Goal: Transaction & Acquisition: Obtain resource

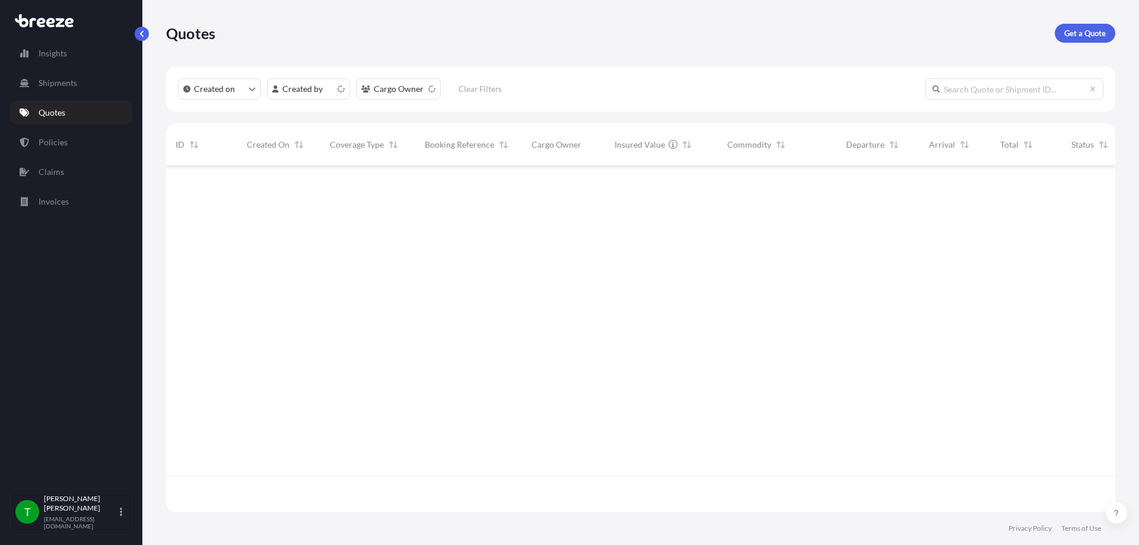
scroll to position [344, 940]
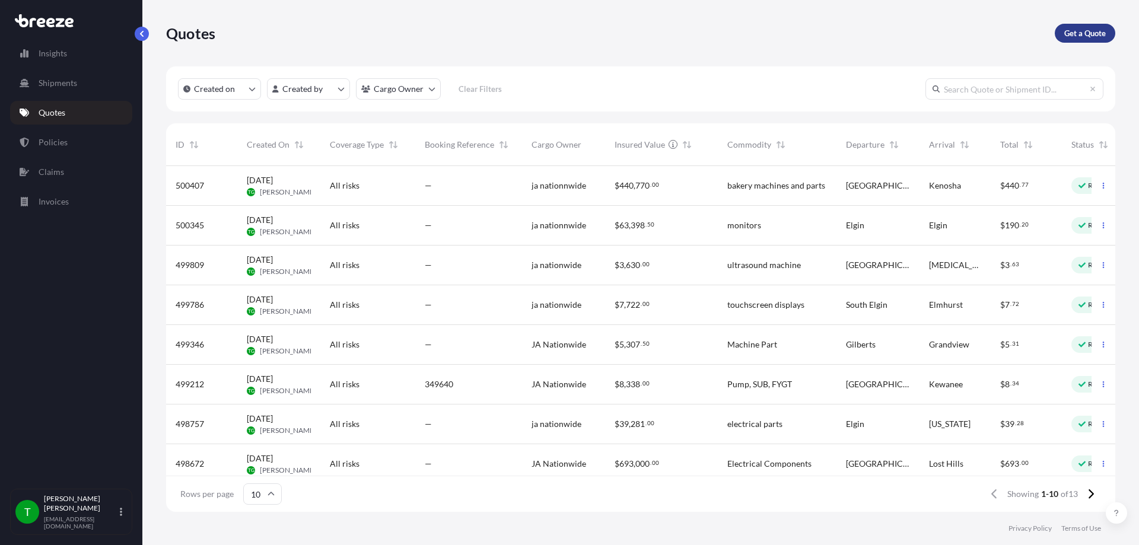
click at [1085, 29] on p "Get a Quote" at bounding box center [1085, 33] width 42 height 12
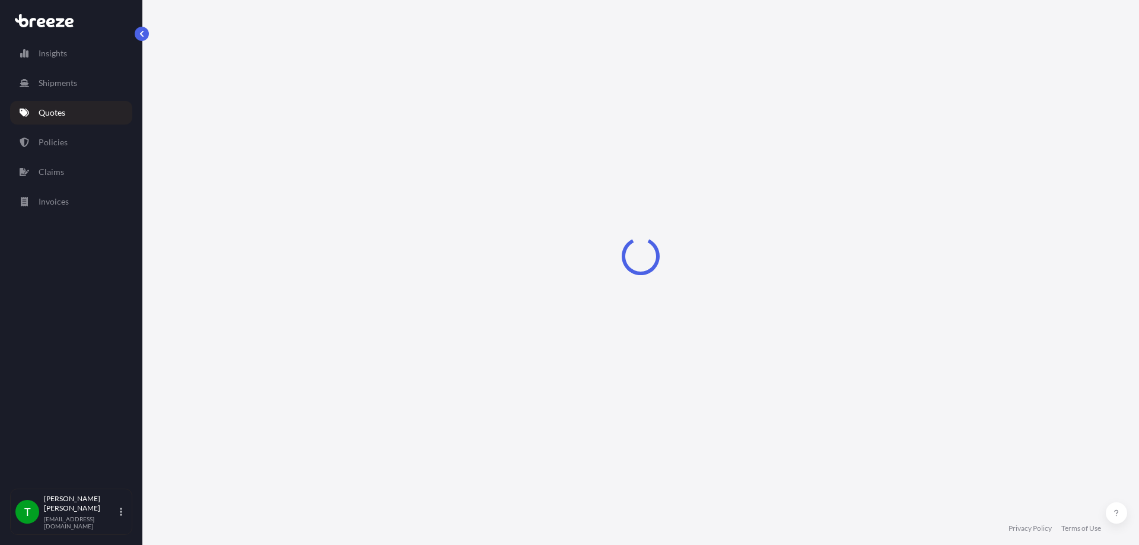
select select "Road"
select select "Sea"
select select "1"
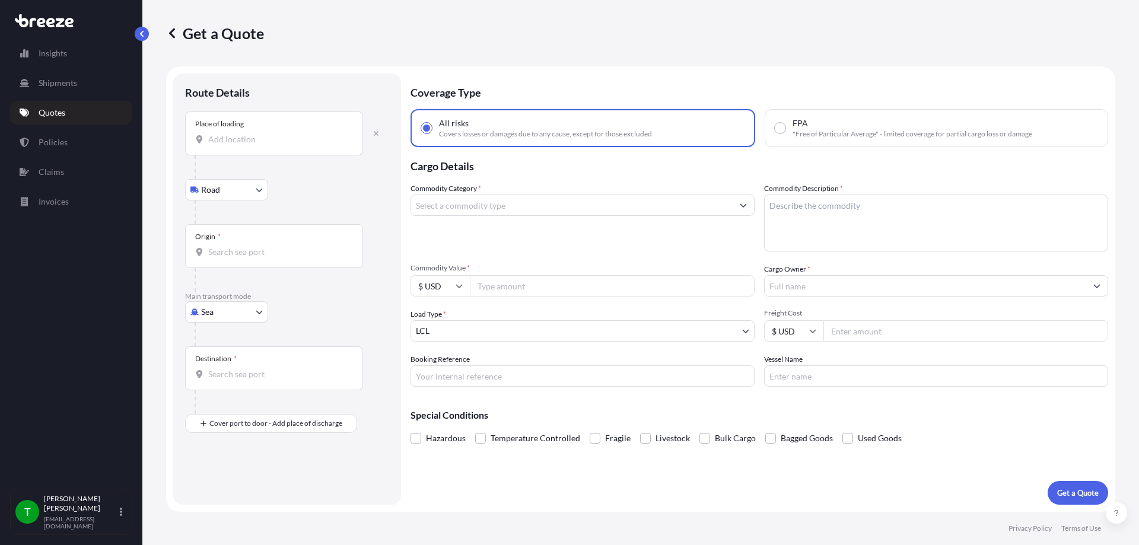
click at [247, 145] on div "Place of loading" at bounding box center [274, 134] width 178 height 44
click at [247, 145] on input "Place of loading" at bounding box center [278, 140] width 140 height 12
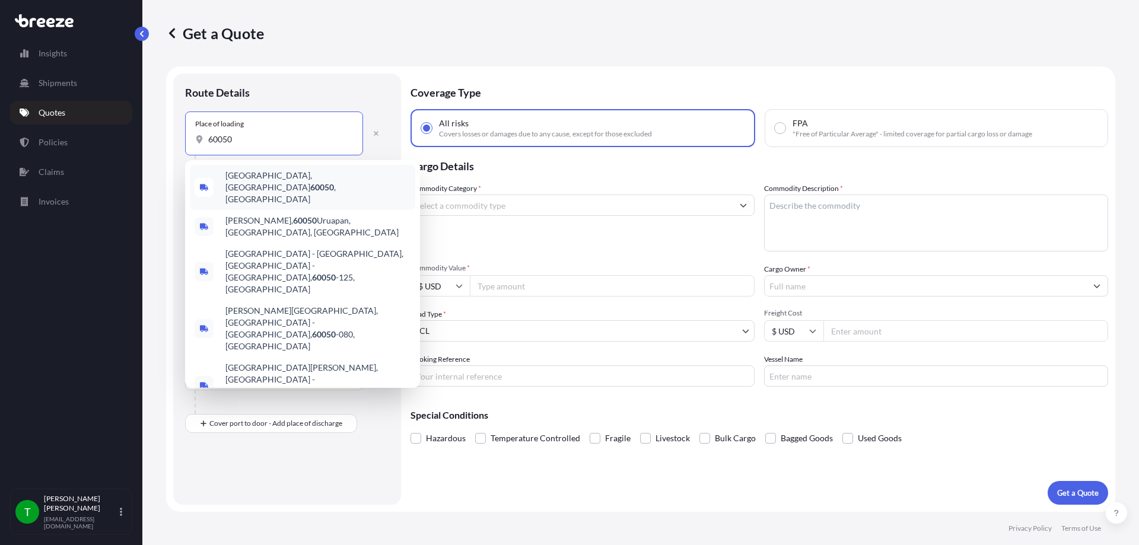
click at [258, 180] on span "[GEOGRAPHIC_DATA] , [GEOGRAPHIC_DATA]" at bounding box center [317, 188] width 185 height 36
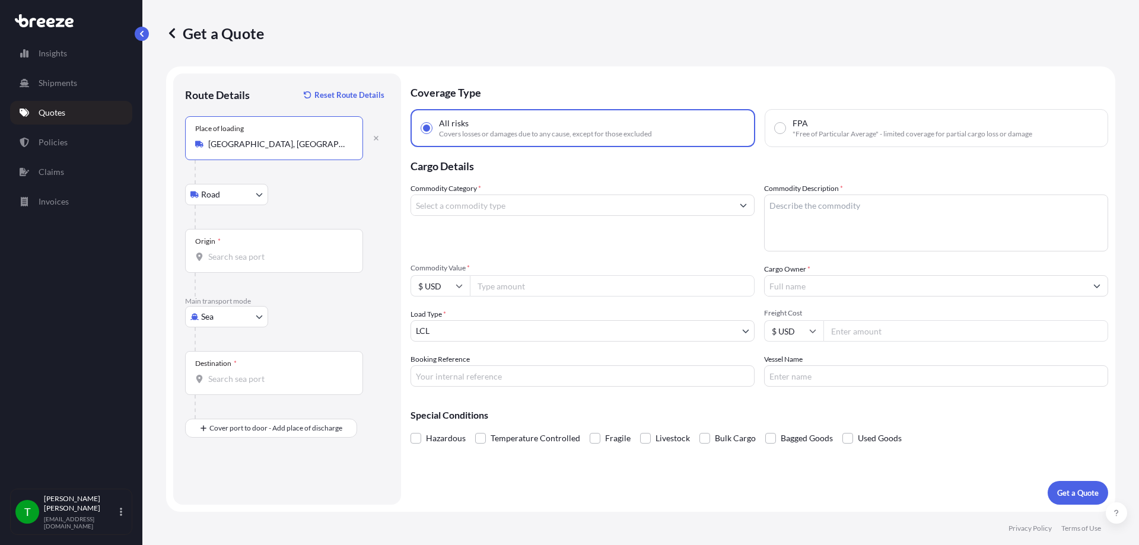
type input "[GEOGRAPHIC_DATA], [GEOGRAPHIC_DATA]"
click at [227, 319] on body "0 options available. 5 options available. Insights Shipments Quotes Policies Cl…" at bounding box center [569, 272] width 1139 height 545
click at [220, 389] on span "Road" at bounding box center [217, 390] width 19 height 12
select select "Road"
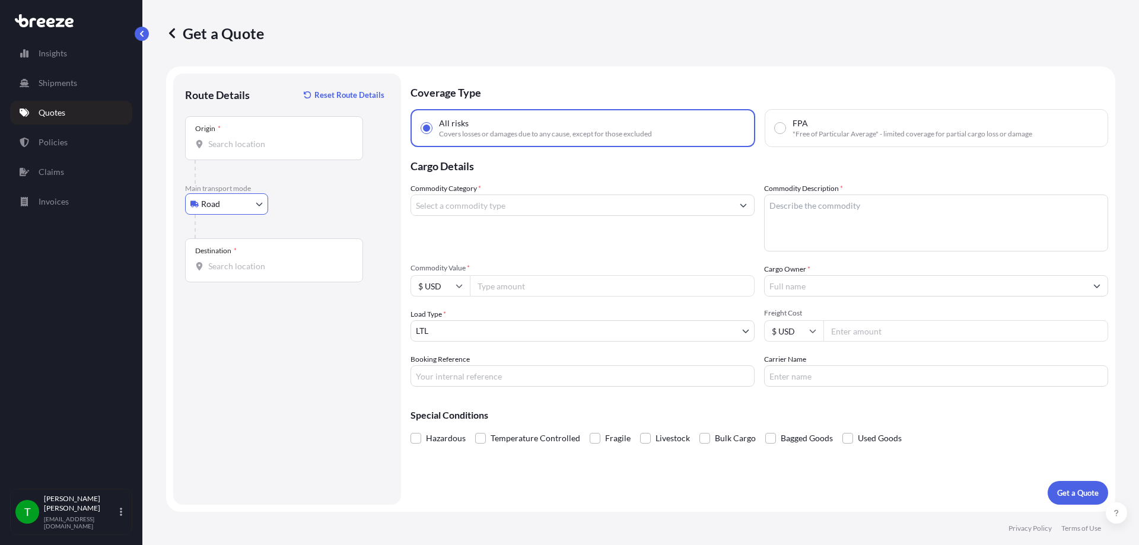
click at [234, 274] on div "Destination *" at bounding box center [274, 261] width 178 height 44
click at [234, 272] on input "Destination *" at bounding box center [278, 266] width 140 height 12
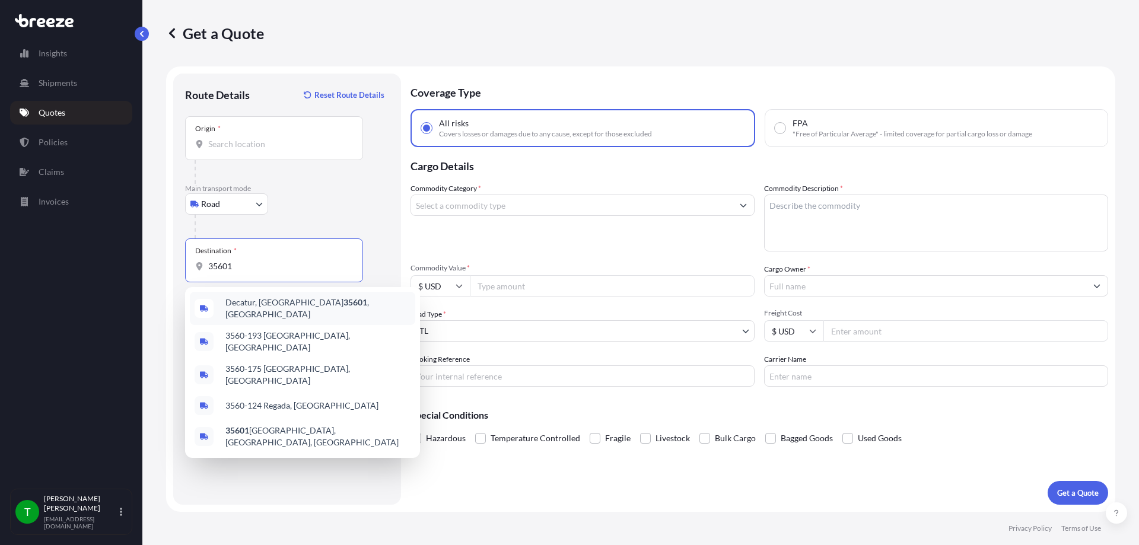
click at [256, 307] on span "[GEOGRAPHIC_DATA]" at bounding box center [317, 309] width 185 height 24
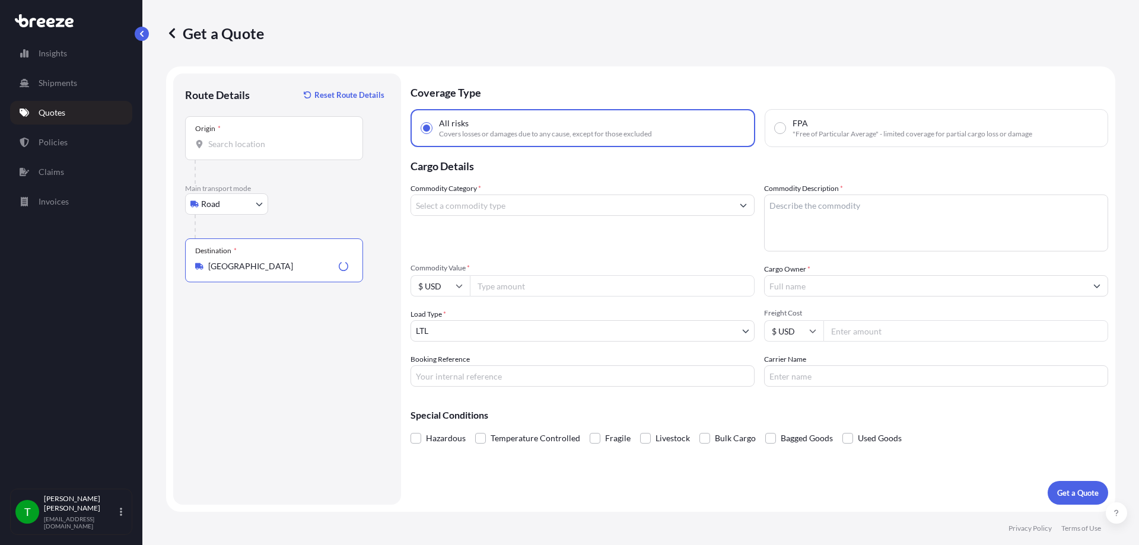
type input "[GEOGRAPHIC_DATA]"
click at [551, 208] on input "Commodity Category *" at bounding box center [572, 205] width 322 height 21
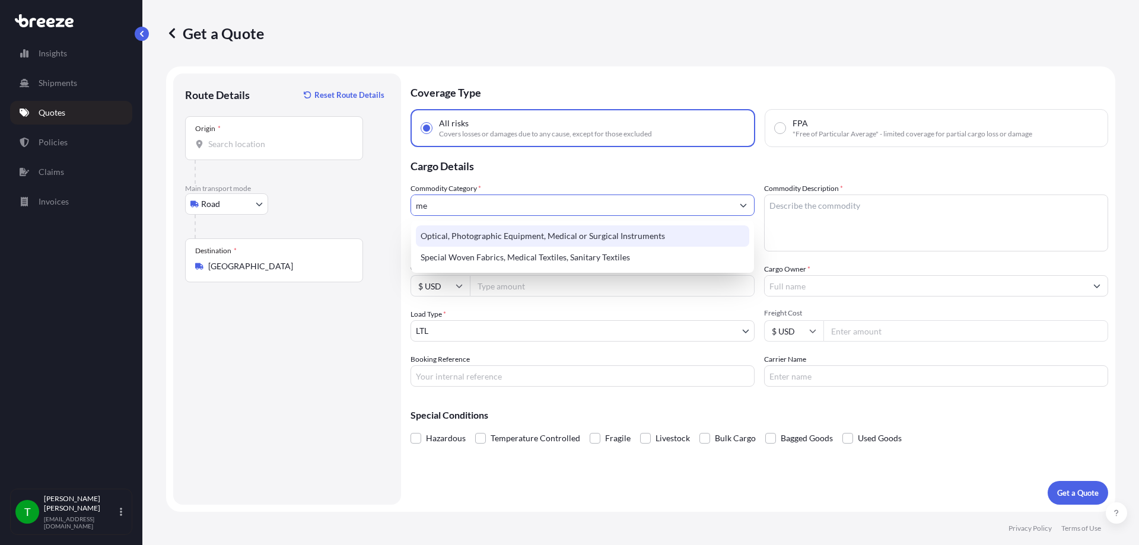
type input "m"
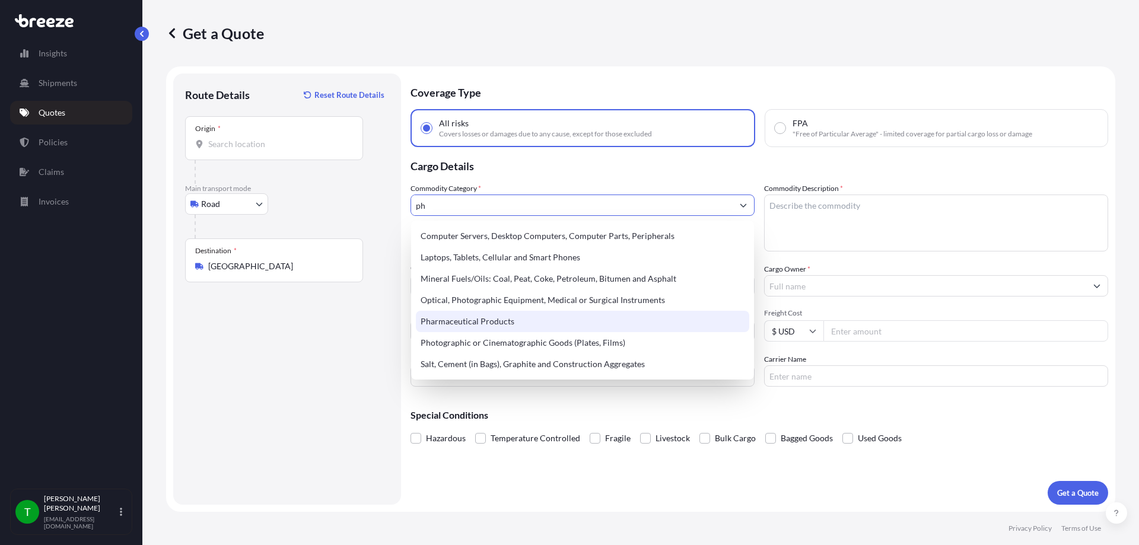
click at [500, 317] on div "Pharmaceutical Products" at bounding box center [582, 321] width 333 height 21
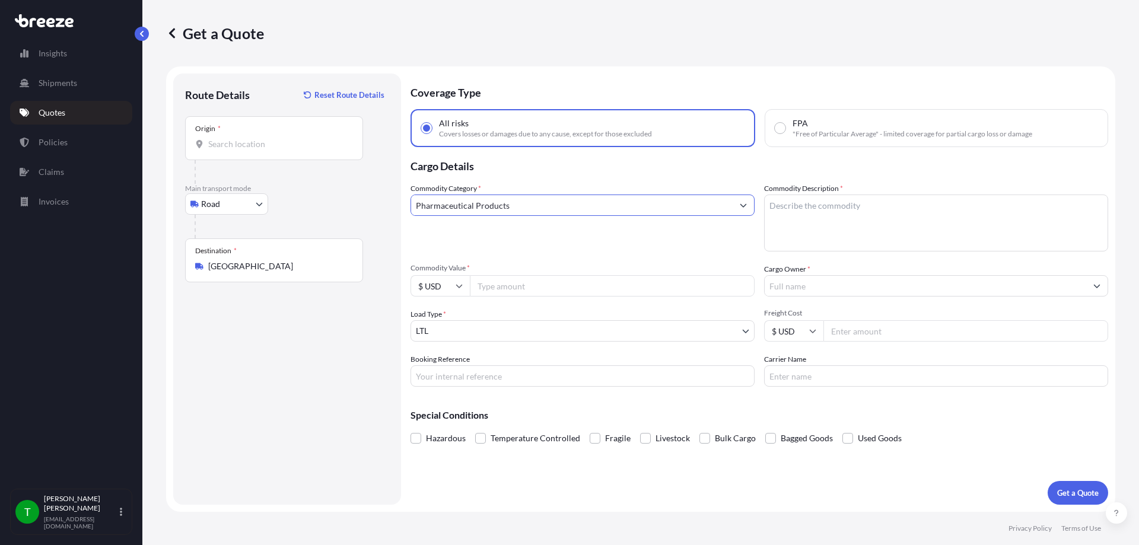
type input "Pharmaceutical Products"
click at [824, 222] on textarea "Commodity Description *" at bounding box center [936, 223] width 344 height 57
type textarea "[MEDICAL_DATA]"
type input "500"
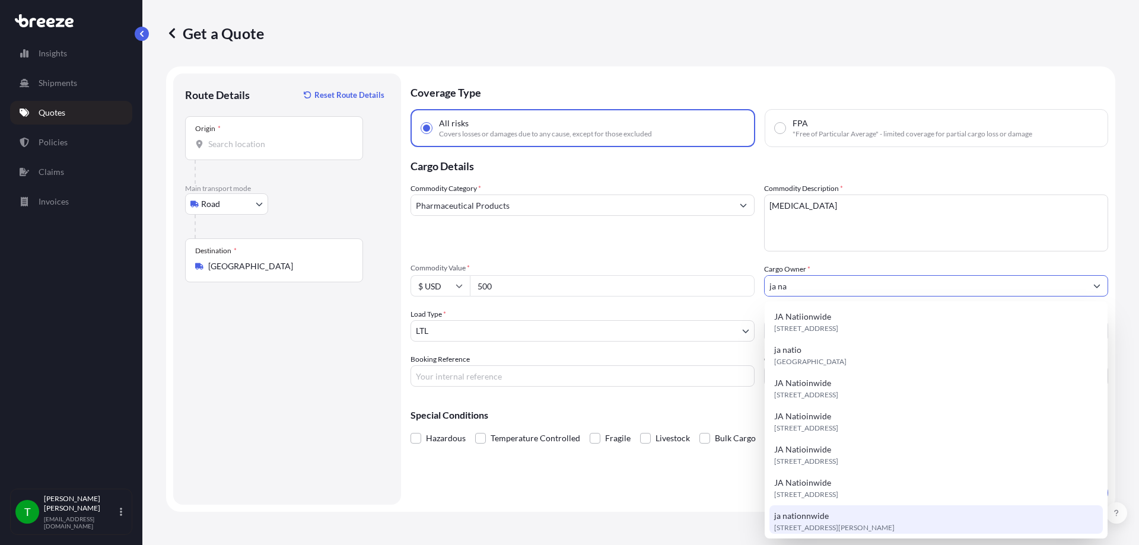
click at [834, 514] on div "ja nationnwide [STREET_ADDRESS][PERSON_NAME]" at bounding box center [936, 522] width 333 height 33
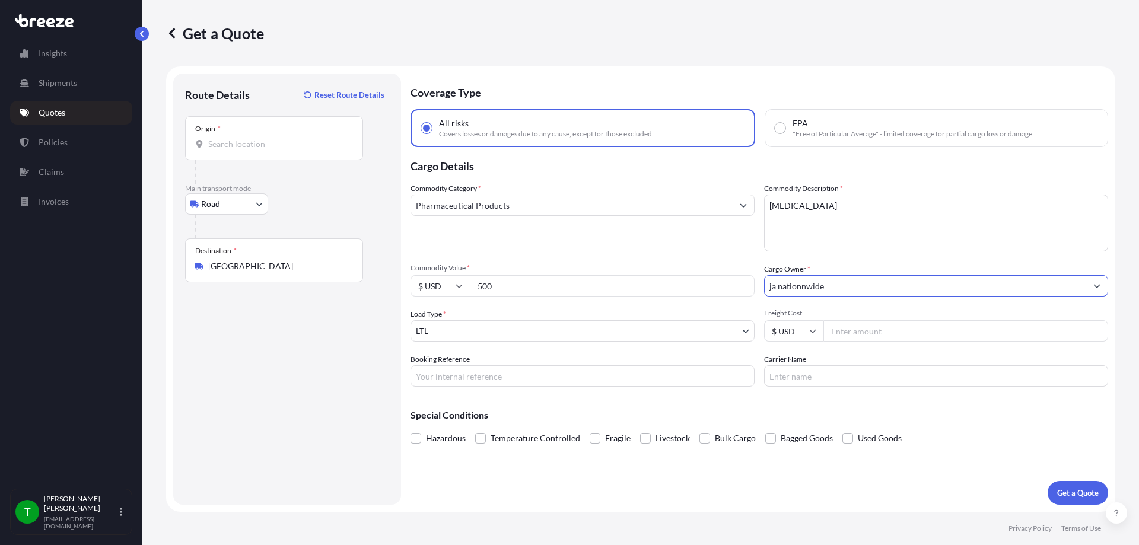
type input "ja nationnwide"
click at [877, 329] on input "Freight Cost" at bounding box center [966, 330] width 285 height 21
type input "350"
click at [1078, 487] on button "Get a Quote" at bounding box center [1078, 493] width 61 height 24
click at [1075, 490] on p "Get a Quote" at bounding box center [1078, 493] width 42 height 12
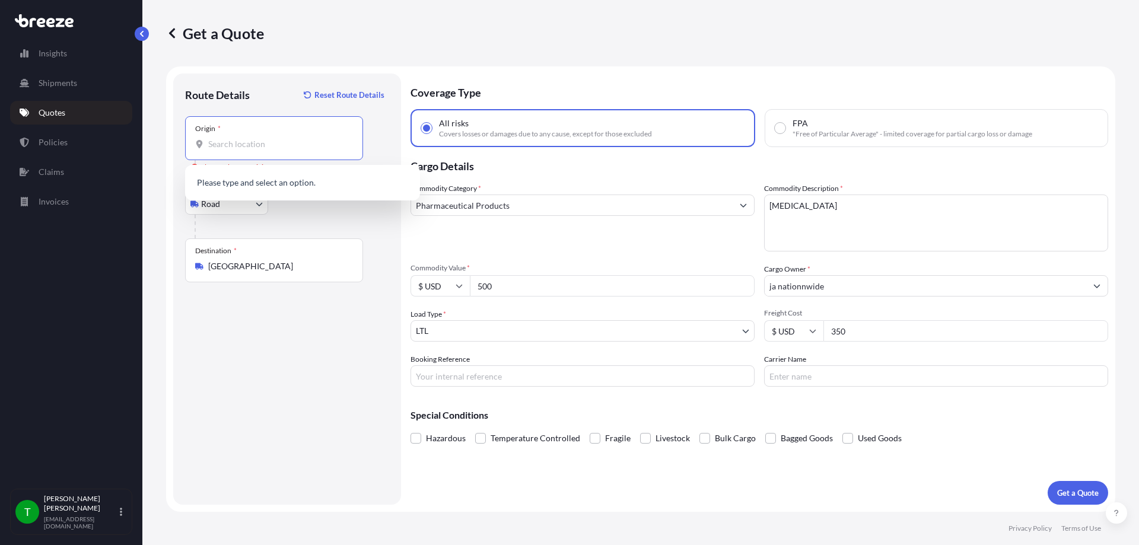
click at [266, 142] on input "Origin * Please select an origin" at bounding box center [278, 144] width 140 height 12
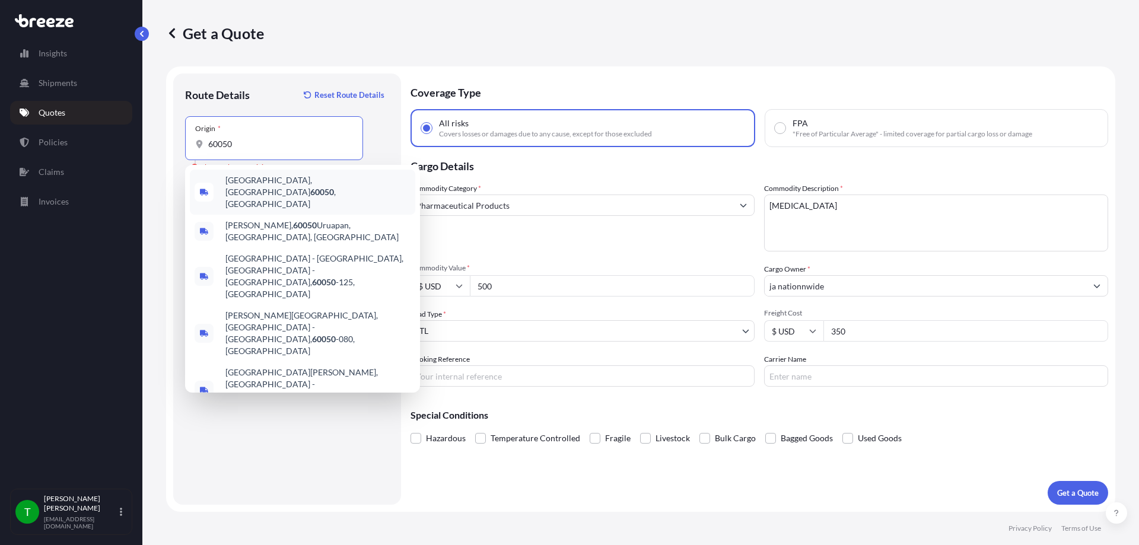
click at [247, 177] on div "[GEOGRAPHIC_DATA] , [GEOGRAPHIC_DATA]" at bounding box center [302, 192] width 225 height 45
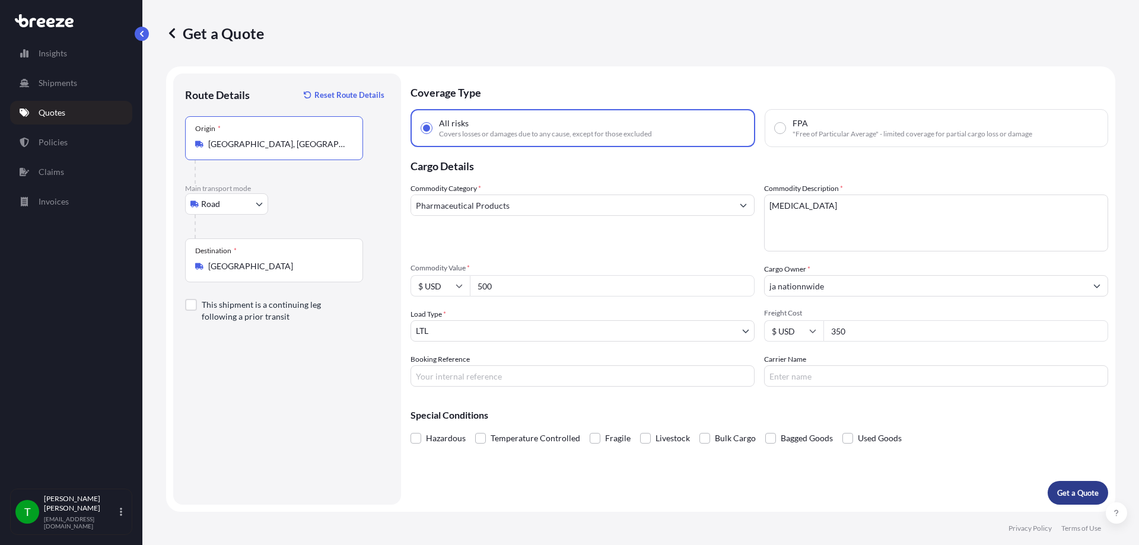
type input "[GEOGRAPHIC_DATA], [GEOGRAPHIC_DATA]"
click at [1083, 485] on button "Get a Quote" at bounding box center [1078, 493] width 61 height 24
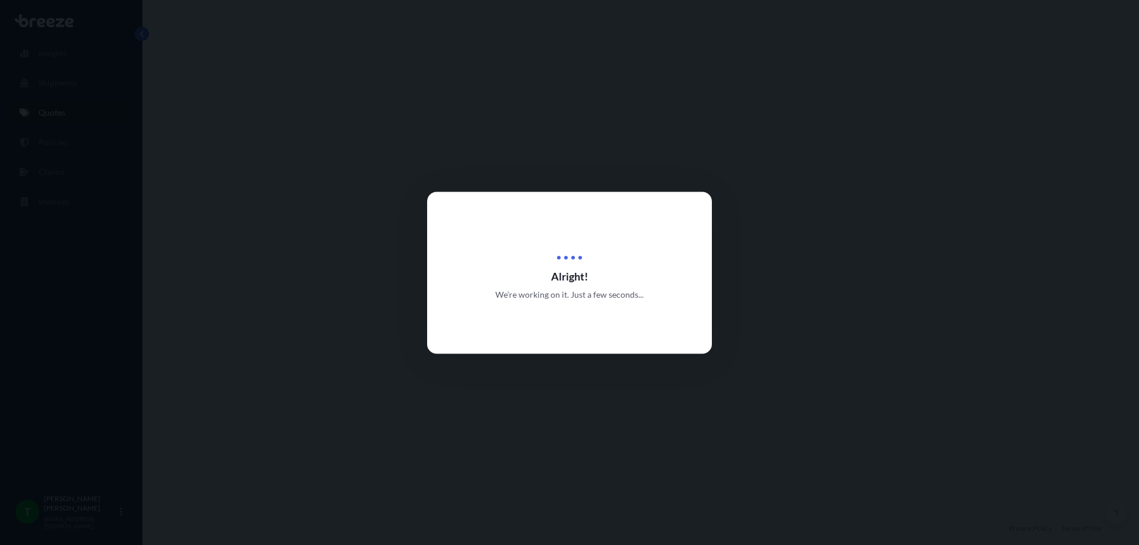
select select "Road"
select select "1"
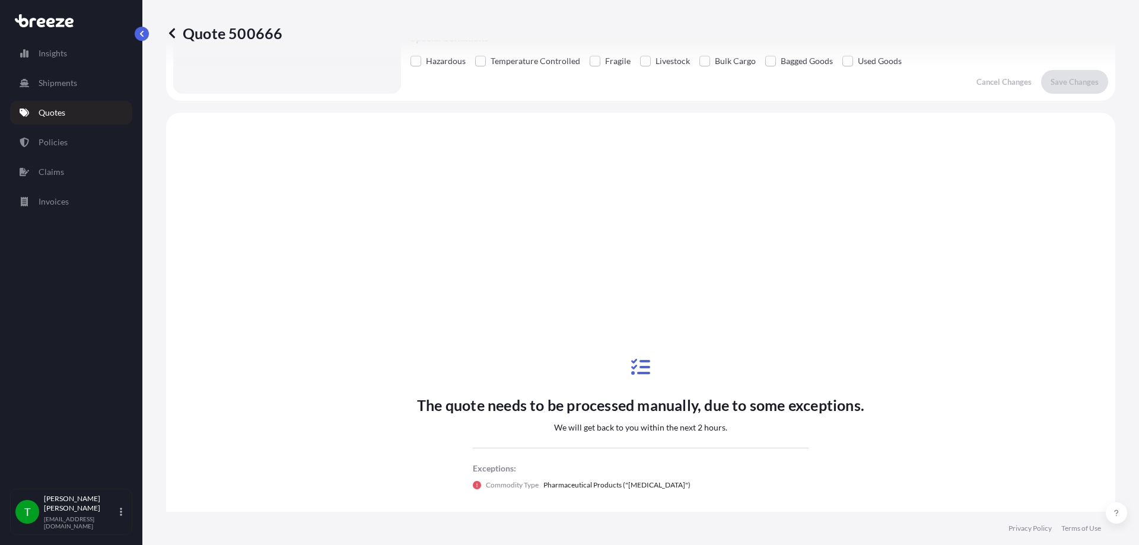
scroll to position [431, 0]
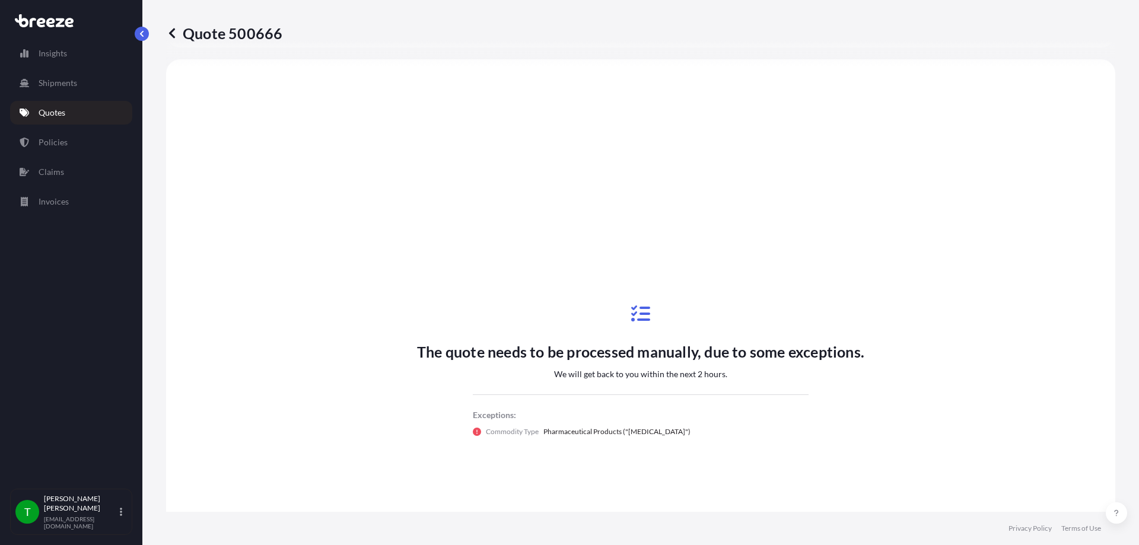
type input "350724"
